Goal: Task Accomplishment & Management: Complete application form

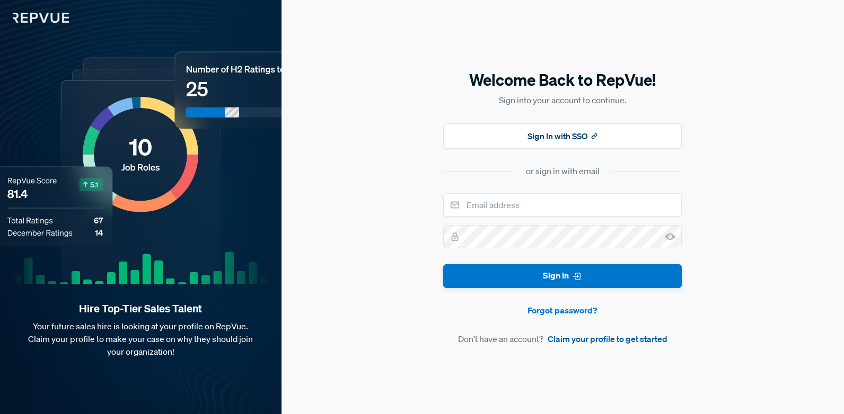
click at [600, 344] on link "Claim your profile to get started" at bounding box center [607, 339] width 120 height 13
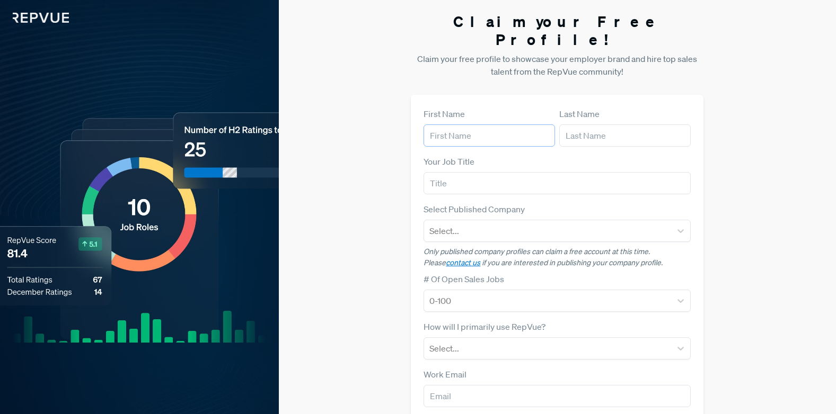
click at [513, 125] on input "text" at bounding box center [488, 136] width 131 height 22
type input "[PERSON_NAME]"
type input "akakulubelwa"
type input "mddtmusic"
type input "[EMAIL_ADDRESS][DOMAIN_NAME]"
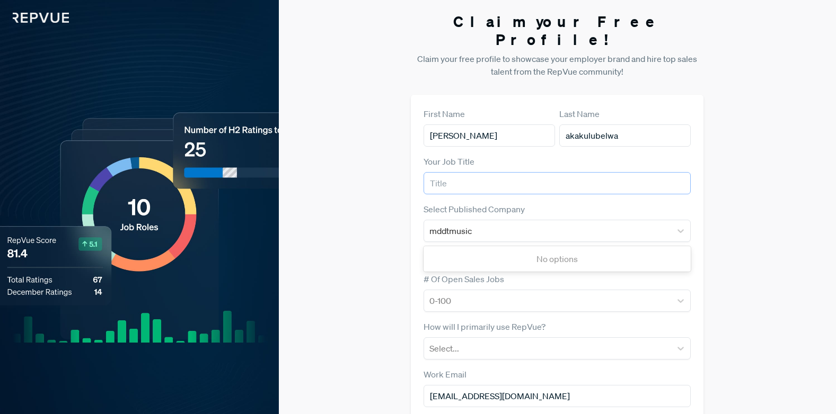
click at [471, 172] on input "text" at bounding box center [556, 183] width 267 height 22
type input "sales representative"
click at [488, 224] on div "mddtmusic" at bounding box center [547, 231] width 236 height 15
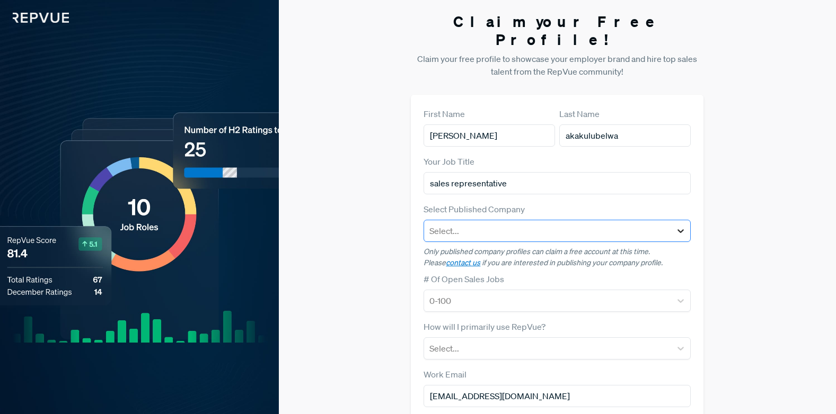
click at [683, 226] on icon at bounding box center [680, 231] width 11 height 11
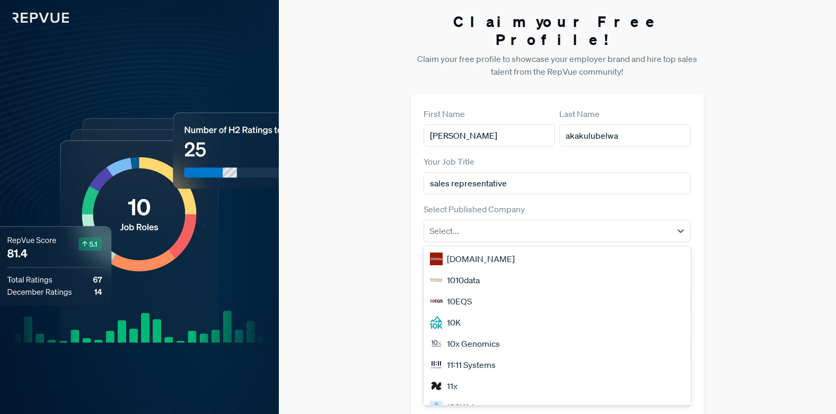
click at [485, 249] on div "[DOMAIN_NAME]" at bounding box center [556, 259] width 267 height 21
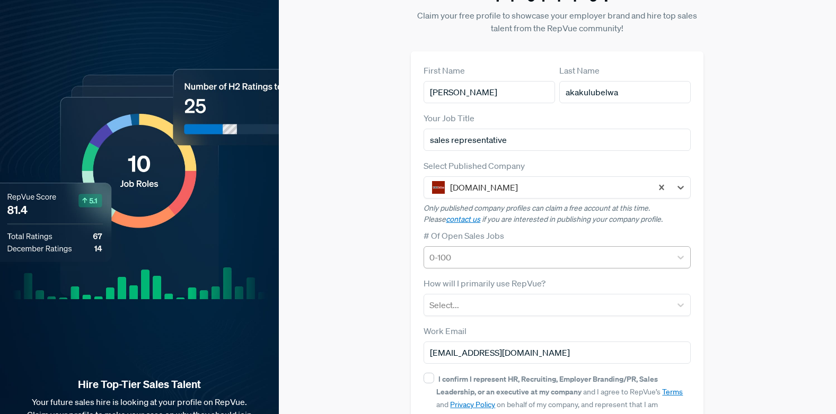
click at [465, 269] on div "0-100" at bounding box center [556, 257] width 267 height 22
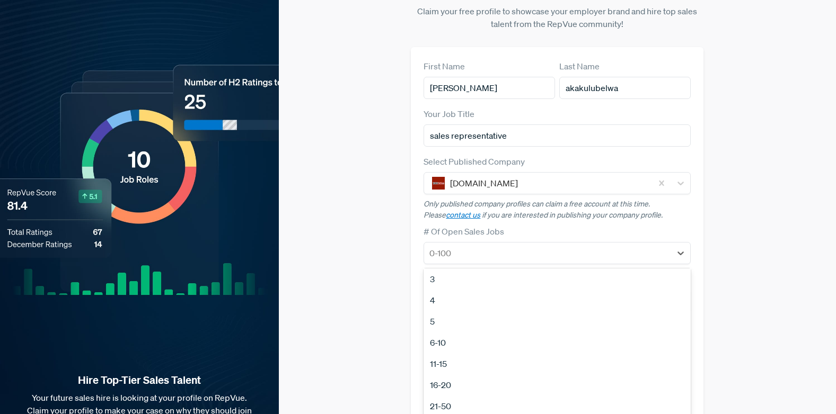
scroll to position [100, 0]
click at [451, 383] on div "100+" at bounding box center [556, 393] width 267 height 21
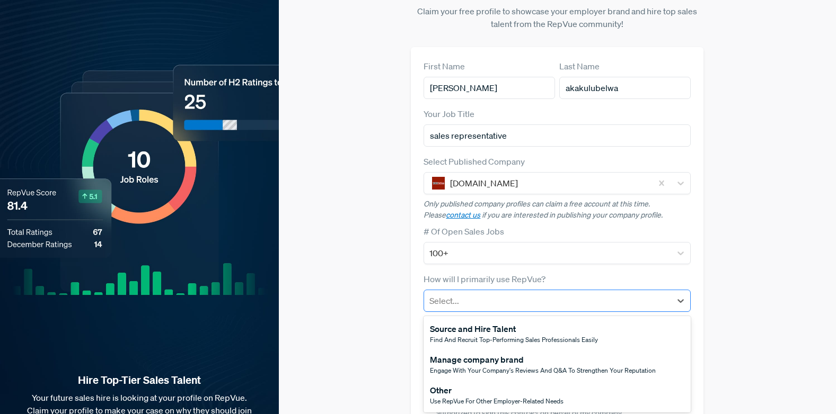
click at [505, 294] on div at bounding box center [547, 301] width 236 height 15
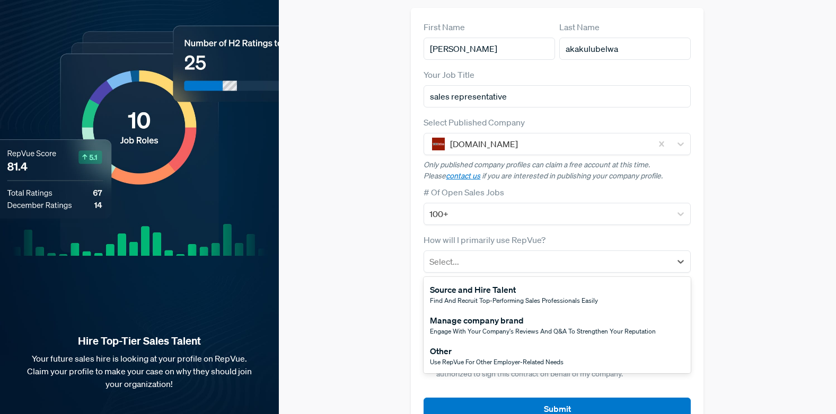
scroll to position [101, 0]
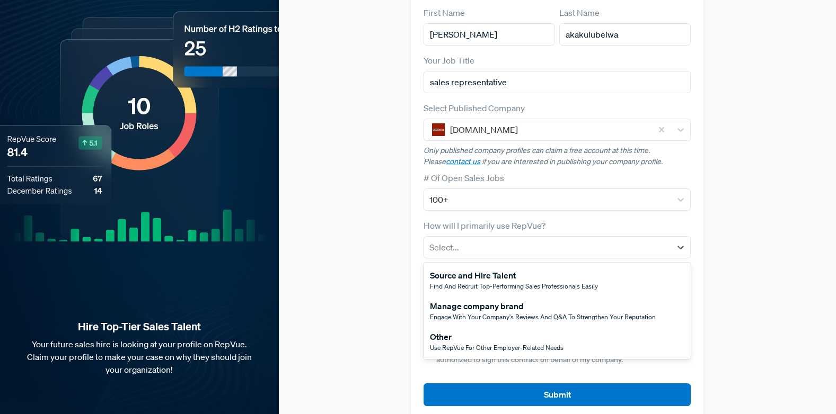
click at [472, 343] on span "Use RepVue for other employer-related needs" at bounding box center [497, 347] width 134 height 9
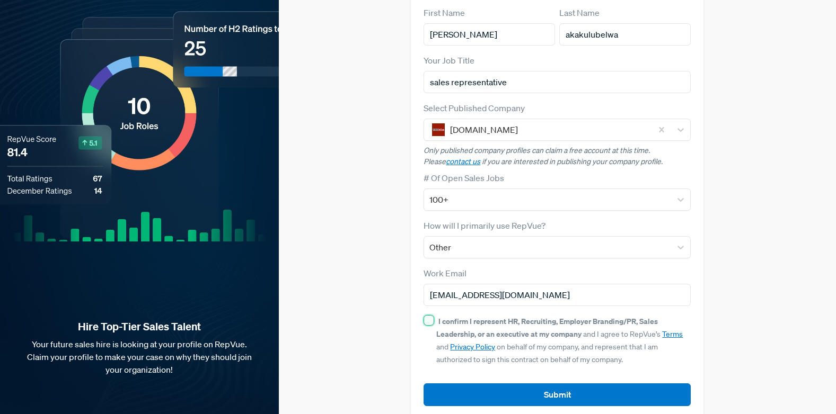
click at [428, 315] on input "I confirm I represent HR, Recruiting, Employer Branding/PR, Sales Leadership, o…" at bounding box center [428, 320] width 11 height 11
checkbox input "true"
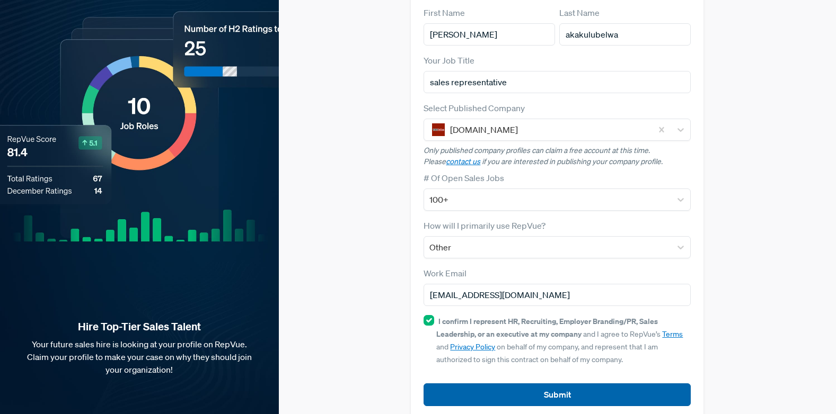
click at [517, 384] on button "Submit" at bounding box center [556, 395] width 267 height 23
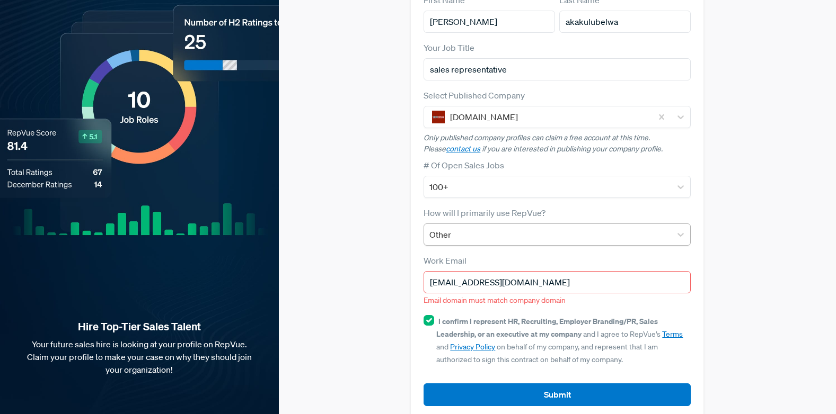
scroll to position [0, 0]
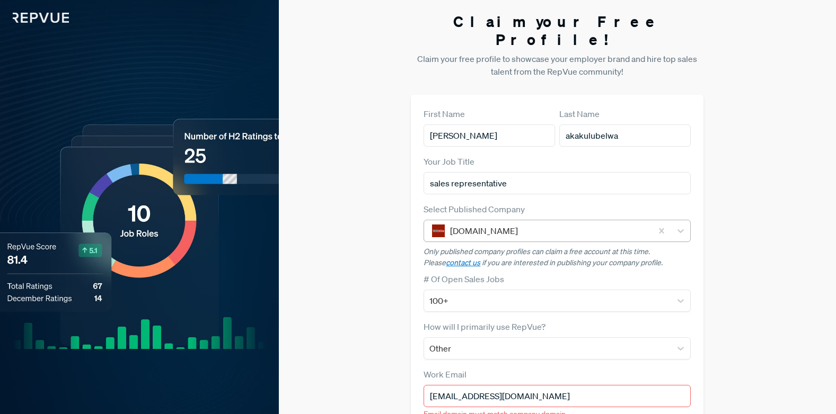
click at [560, 224] on div at bounding box center [548, 231] width 197 height 15
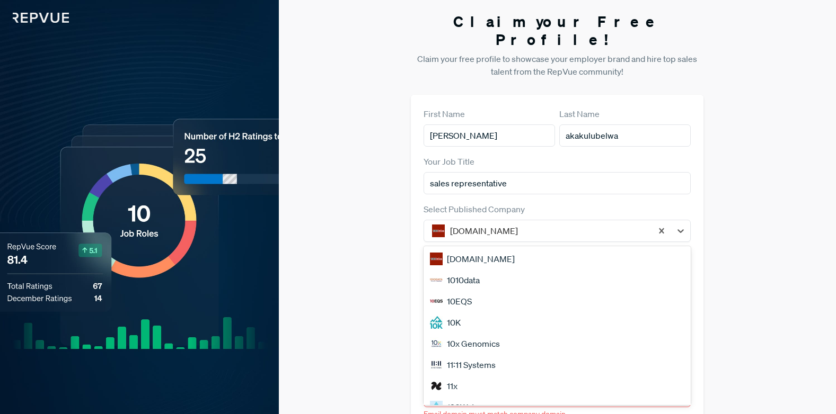
scroll to position [905, 0]
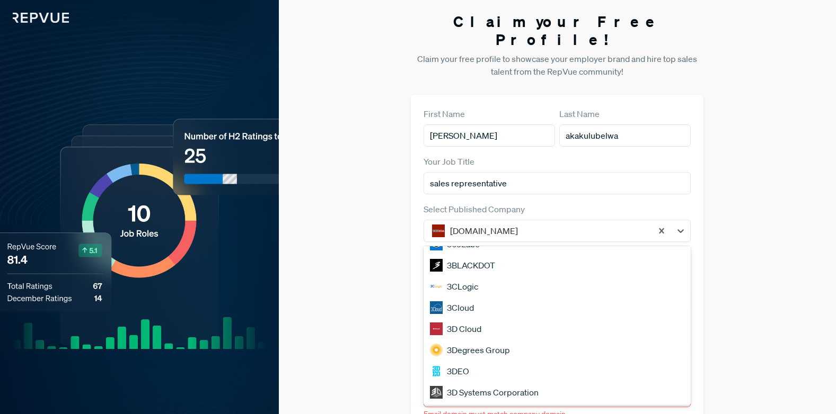
click at [488, 361] on div "3DEO" at bounding box center [556, 371] width 267 height 21
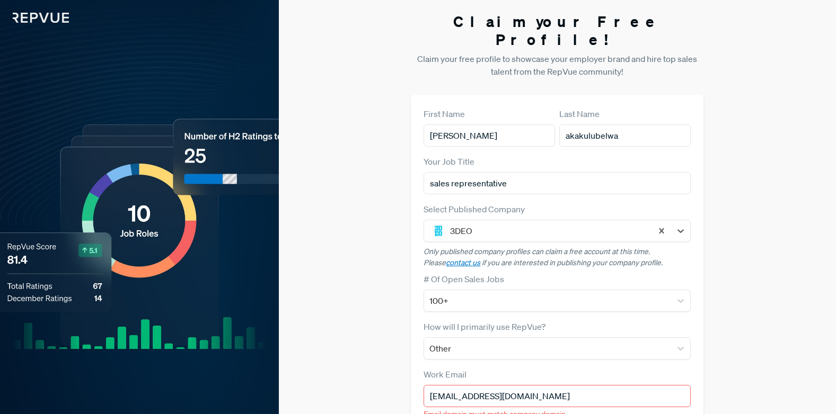
scroll to position [114, 0]
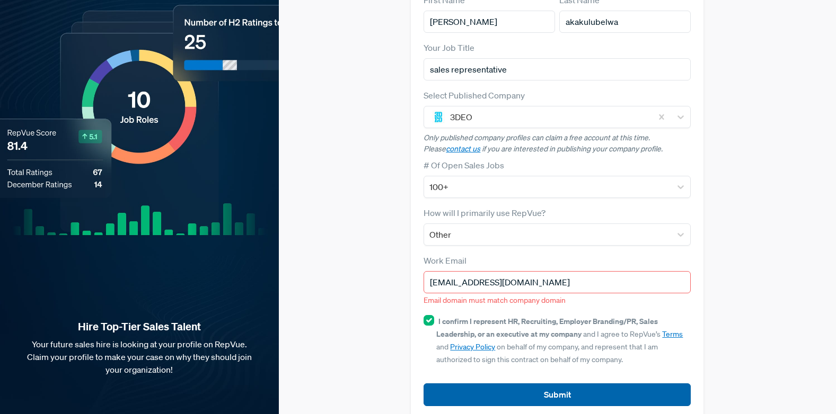
click at [513, 384] on button "Submit" at bounding box center [556, 395] width 267 height 23
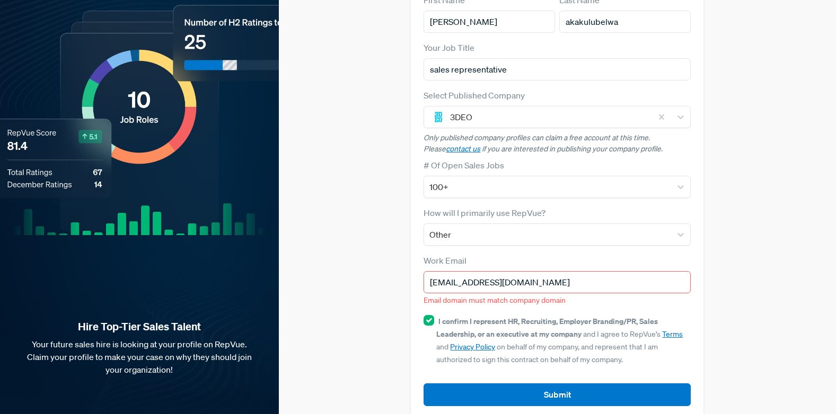
scroll to position [0, 0]
